Goal: Task Accomplishment & Management: Use online tool/utility

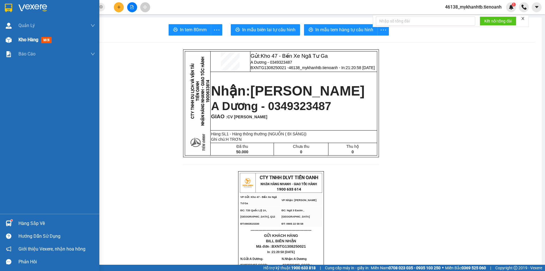
click at [34, 43] on div "Kho hàng mới" at bounding box center [36, 39] width 36 height 7
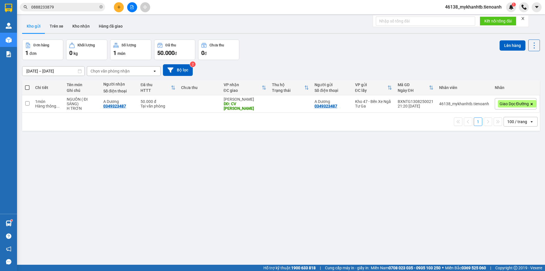
click at [54, 10] on input "0888233879" at bounding box center [64, 7] width 67 height 6
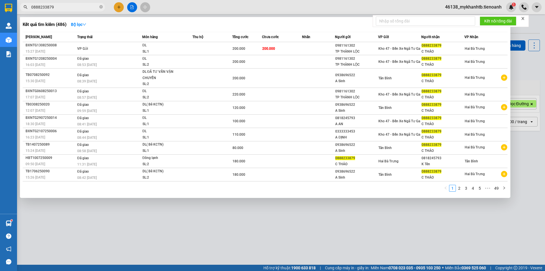
click at [54, 10] on input "0888233879" at bounding box center [64, 7] width 67 height 6
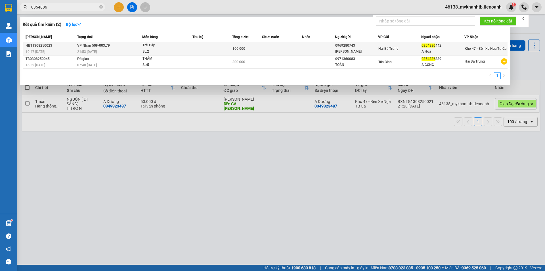
type input "0354886"
click at [335, 46] on td "0969280743 [PERSON_NAME]" at bounding box center [356, 48] width 43 height 13
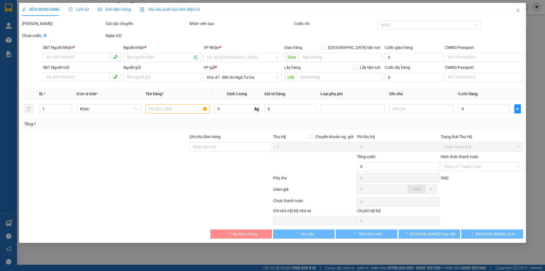
type input "0354886442"
type input "A Hòa"
type input "0969280743"
type input "[PERSON_NAME]"
type input "100.000"
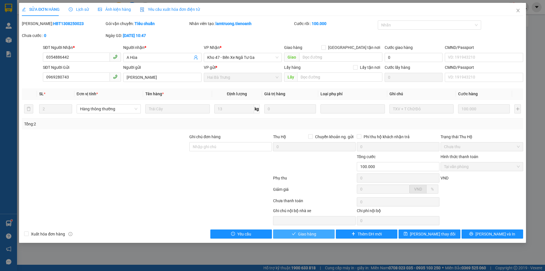
click at [303, 235] on span "Giao hàng" at bounding box center [307, 234] width 18 height 6
